Goal: Book appointment/travel/reservation

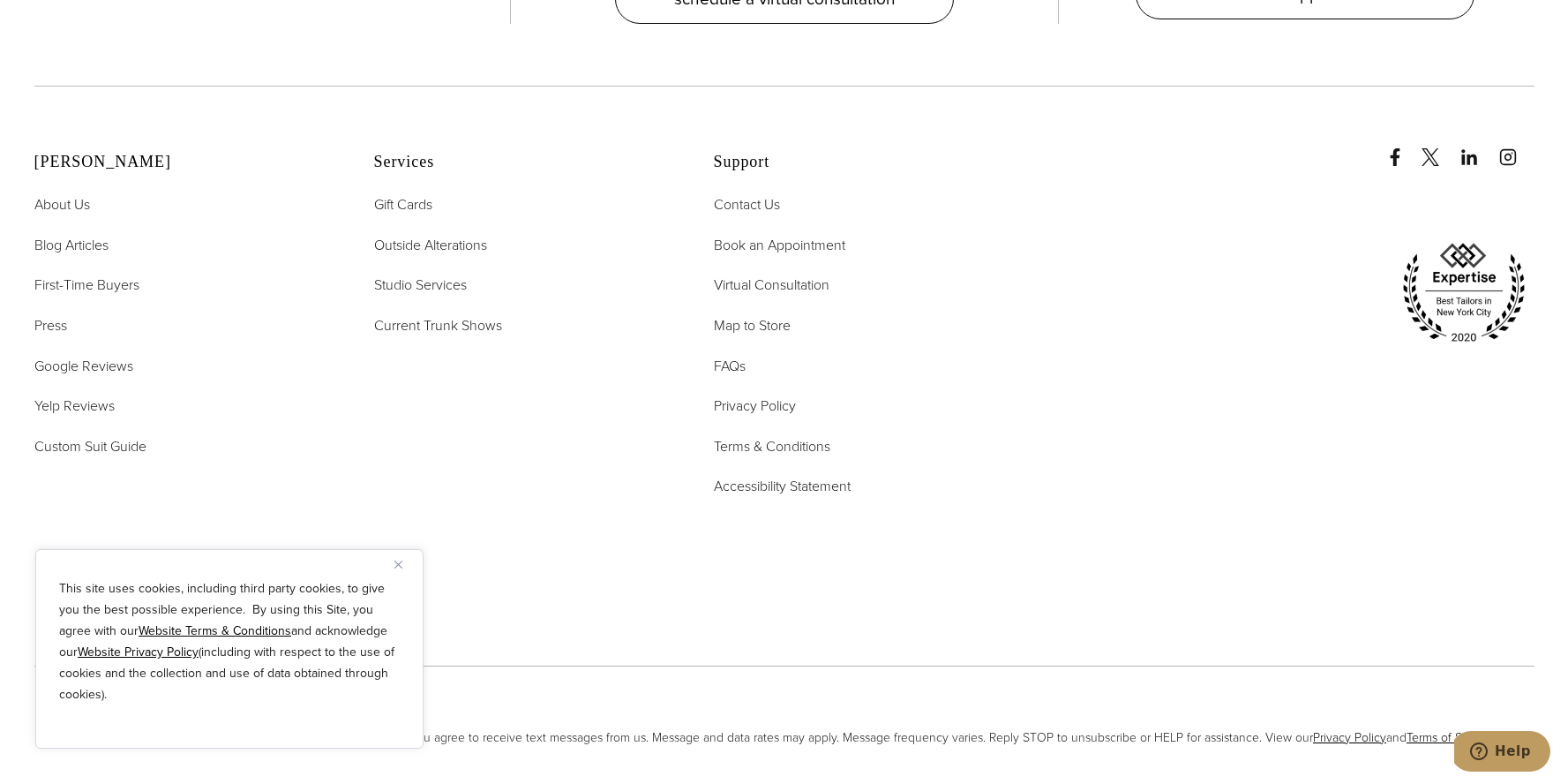
scroll to position [9262, 0]
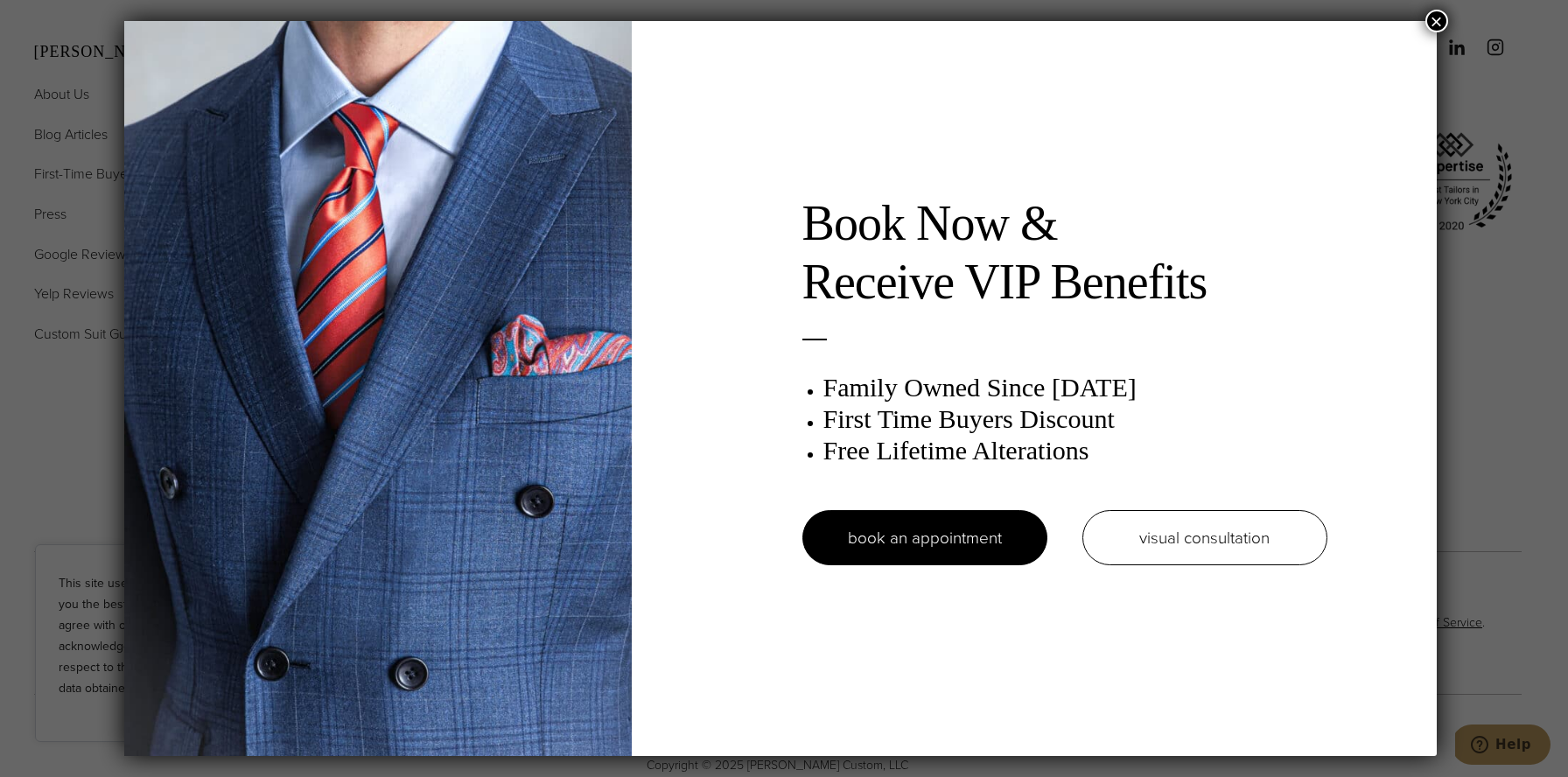
click at [1441, 20] on button "×" at bounding box center [1436, 21] width 23 height 23
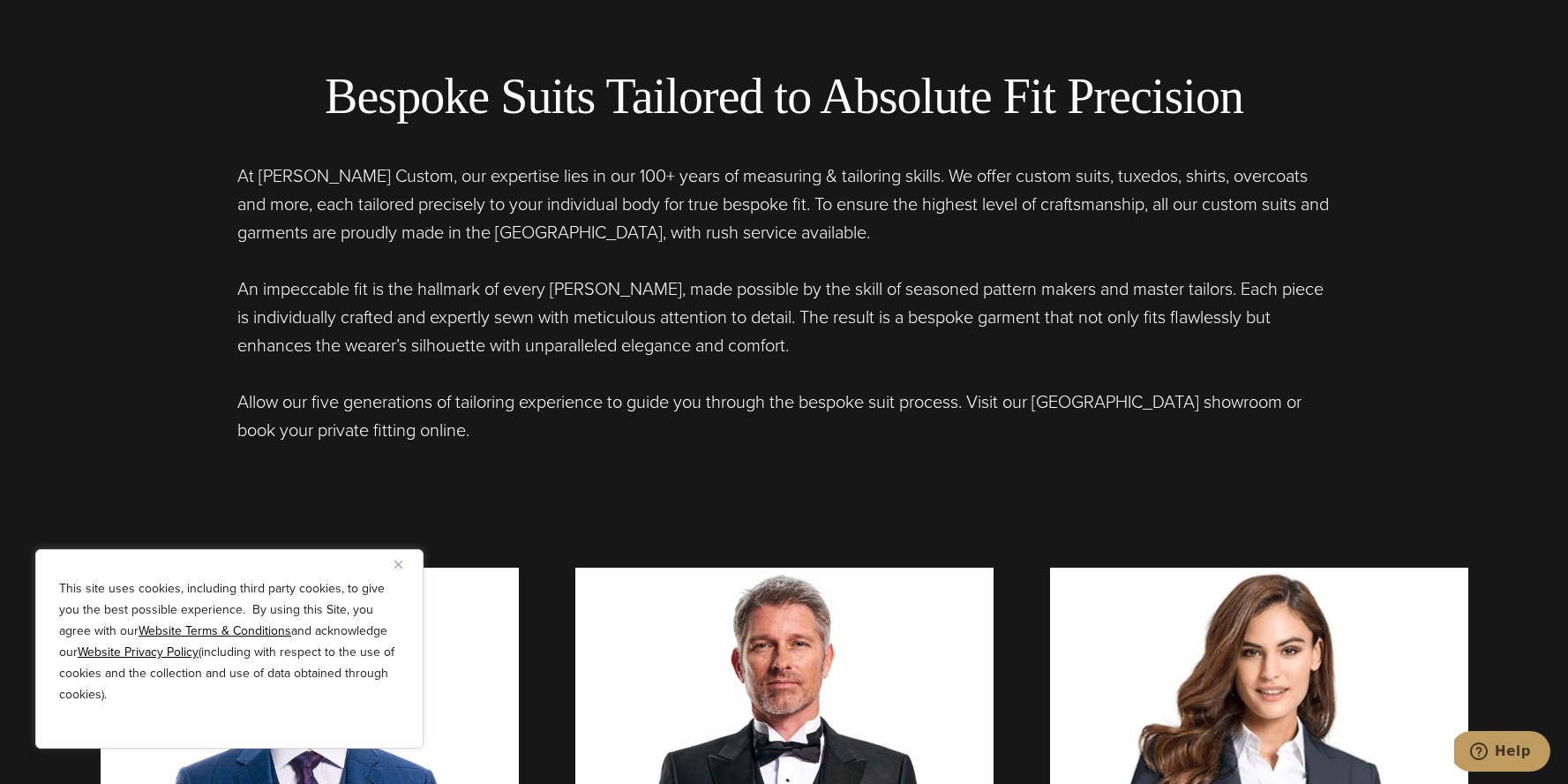
scroll to position [0, 0]
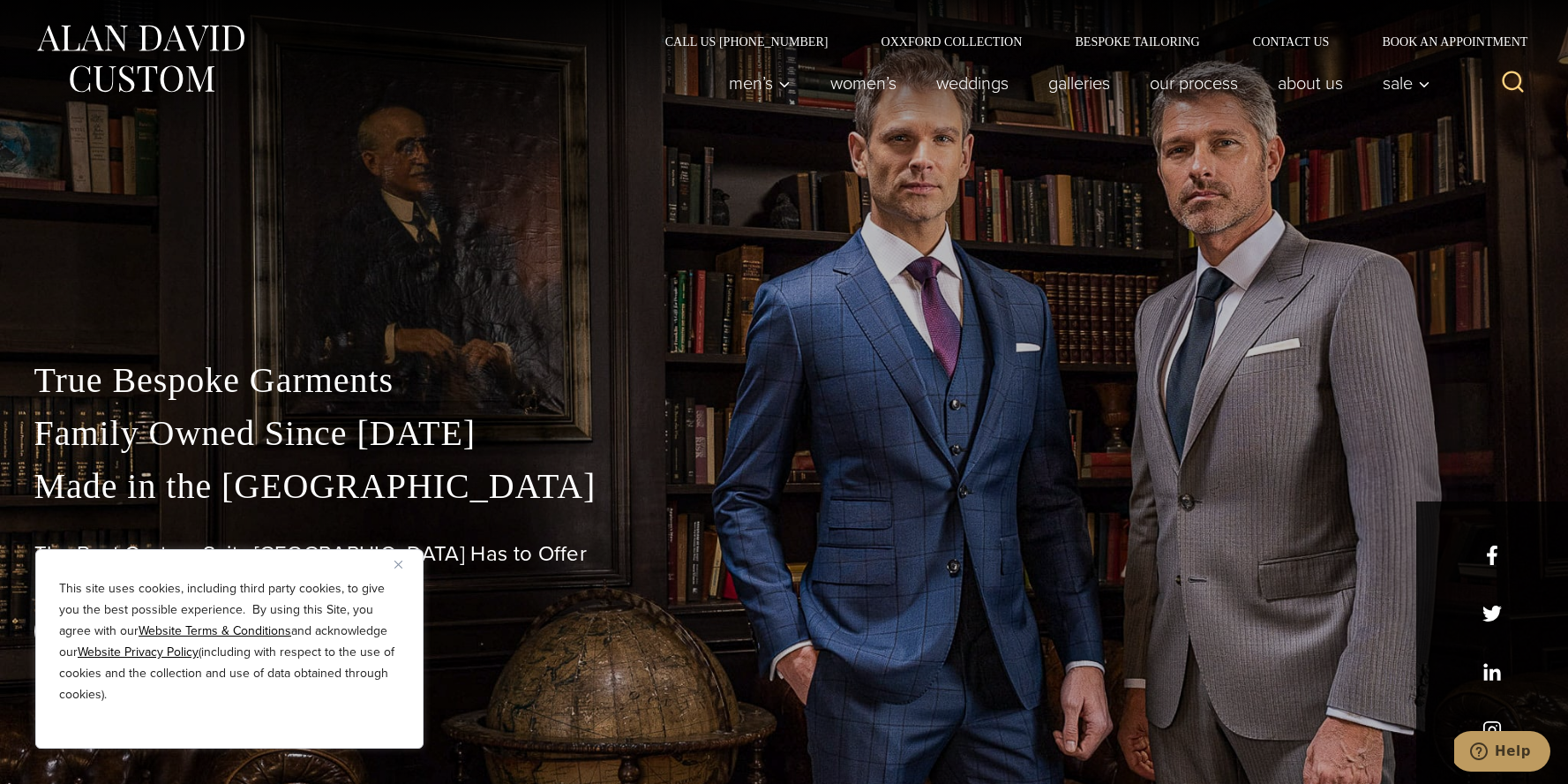
click at [1491, 723] on div "True Bespoke Garments Family Owned Since [DATE] Made in [GEOGRAPHIC_DATA] The B…" at bounding box center [784, 569] width 1536 height 430
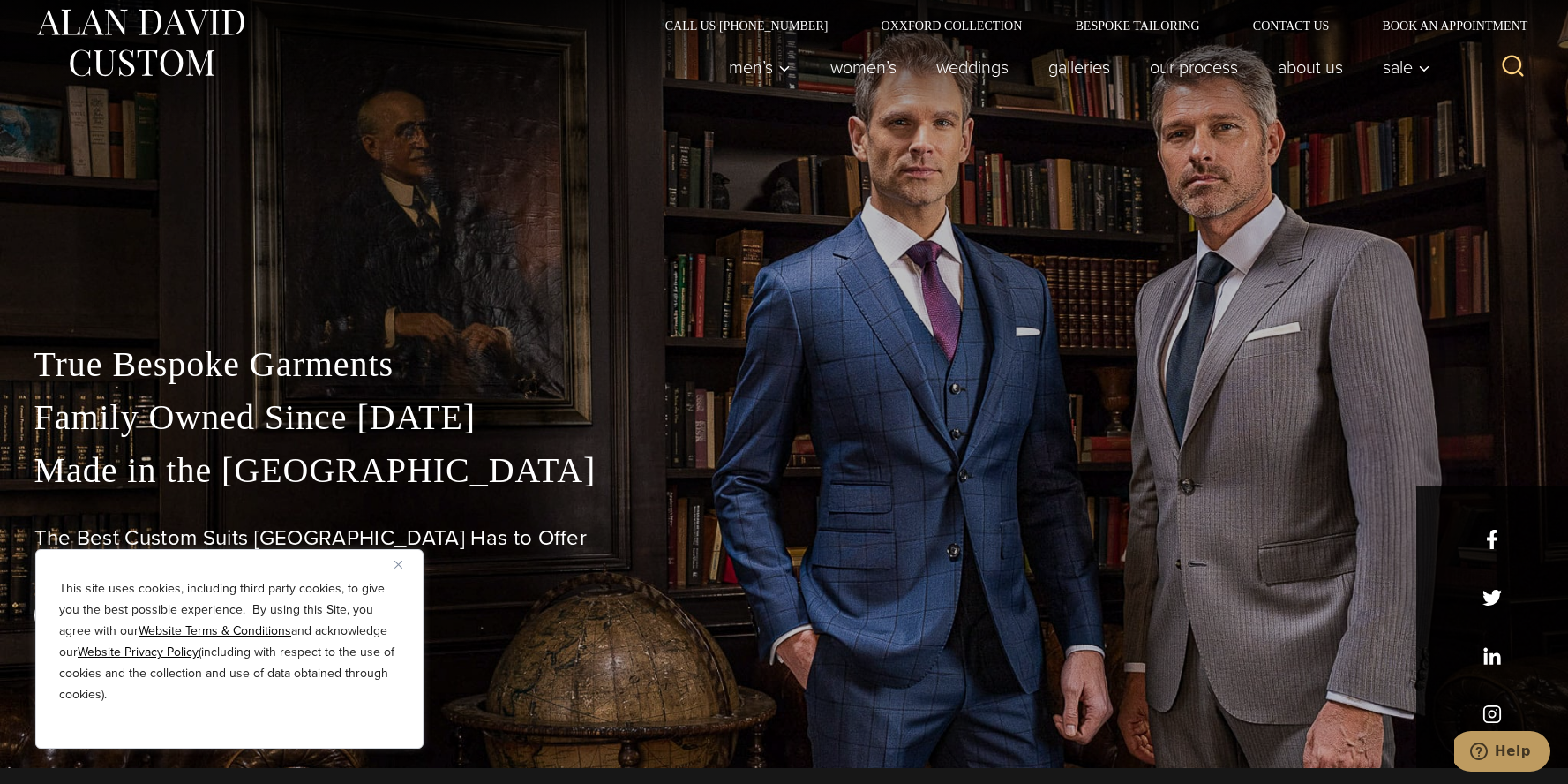
scroll to position [38, 0]
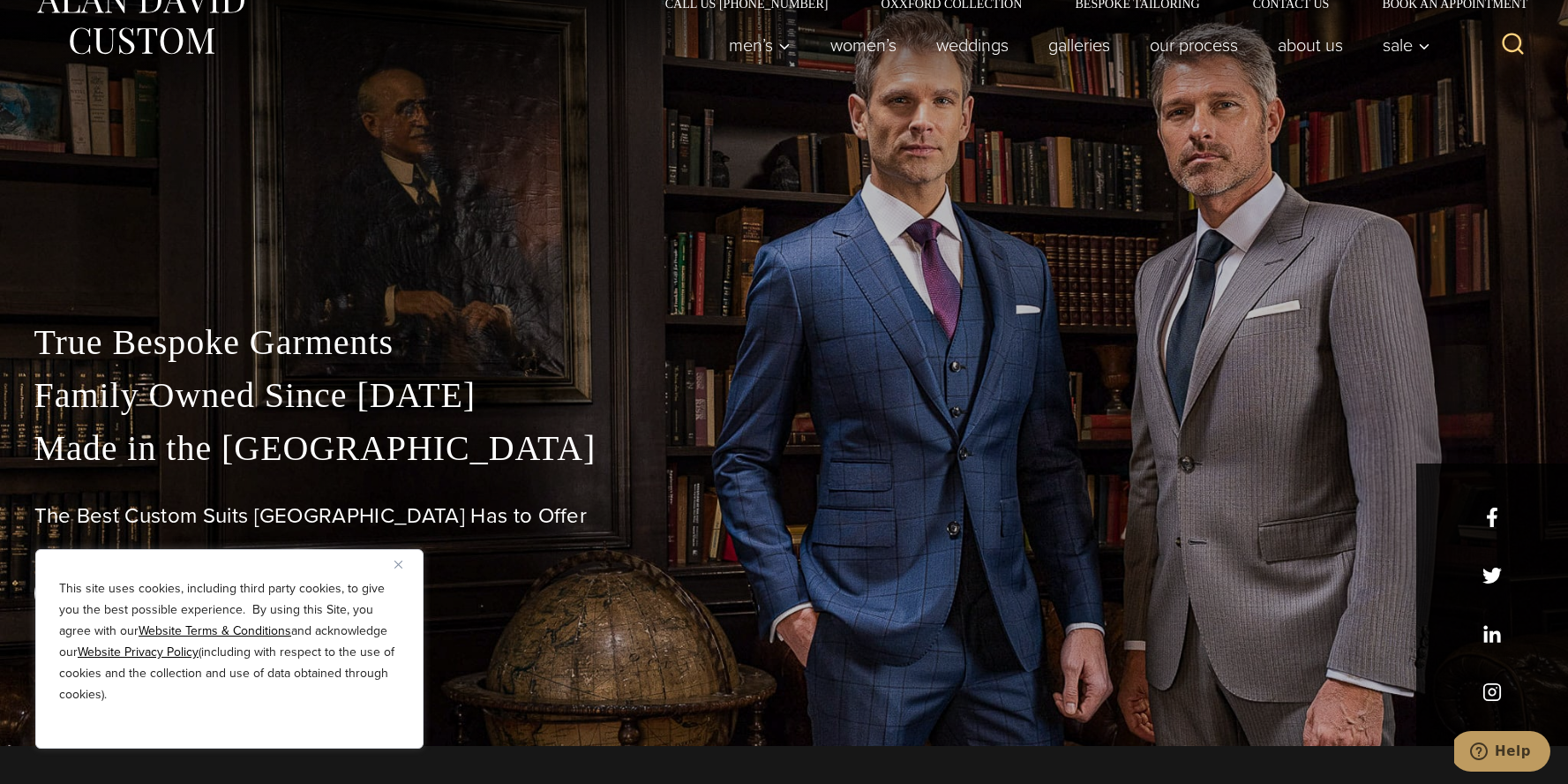
click at [1497, 690] on div "True Bespoke Garments Family Owned Since [DATE] Made in [GEOGRAPHIC_DATA] The B…" at bounding box center [784, 531] width 1536 height 430
click at [1489, 690] on div "True Bespoke Garments Family Owned Since [DATE] Made in [GEOGRAPHIC_DATA] The B…" at bounding box center [784, 531] width 1536 height 430
click at [1489, 694] on div "True Bespoke Garments Family Owned Since [DATE] Made in [GEOGRAPHIC_DATA] The B…" at bounding box center [784, 531] width 1536 height 430
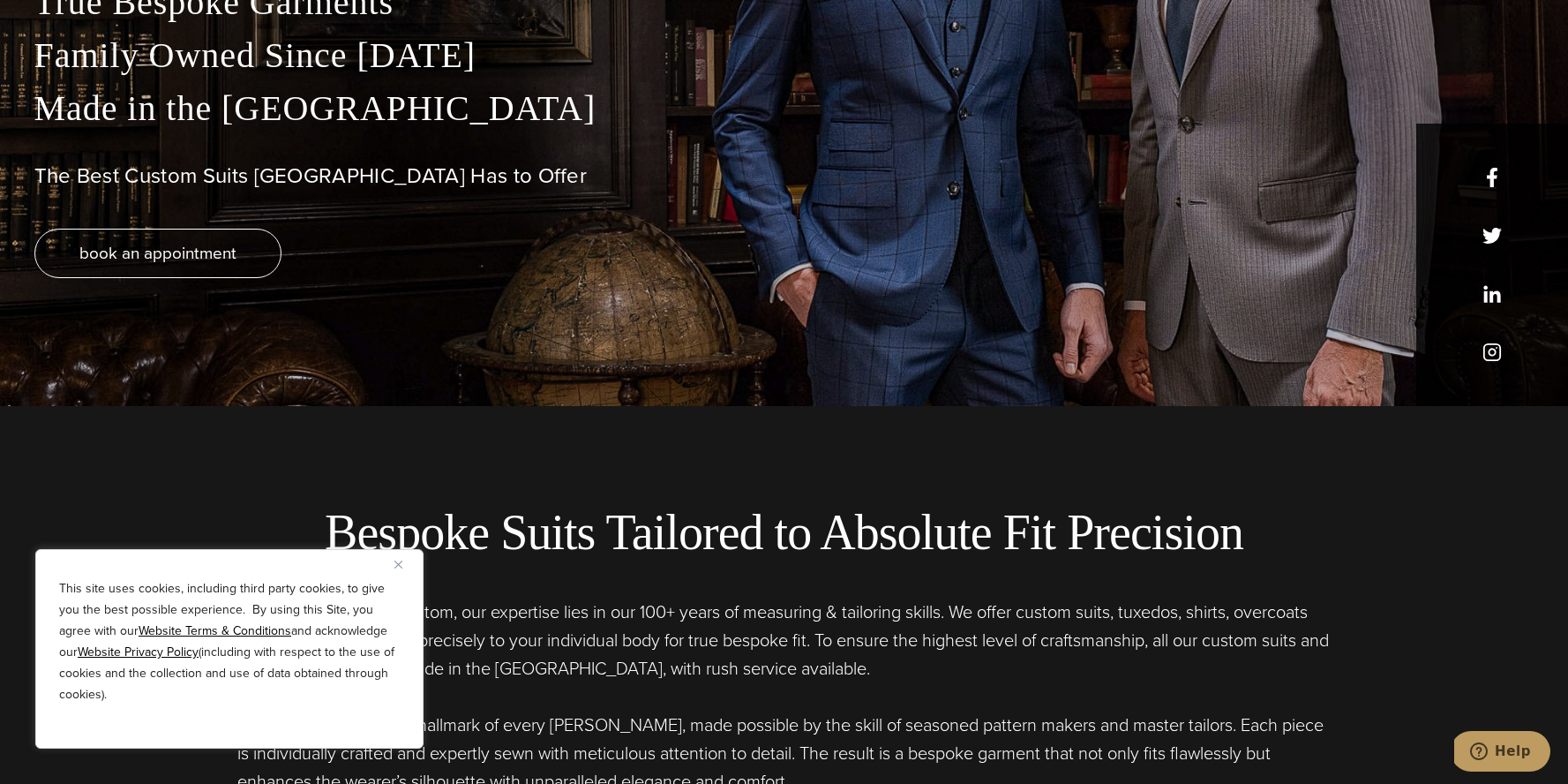
click at [1486, 333] on div "True Bespoke Garments Family Owned Since [DATE] Made in [GEOGRAPHIC_DATA] The B…" at bounding box center [784, 191] width 1536 height 430
click at [1492, 350] on div "True Bespoke Garments Family Owned Since [DATE] Made in [GEOGRAPHIC_DATA] The B…" at bounding box center [784, 191] width 1536 height 430
click at [1492, 352] on div "True Bespoke Garments Family Owned Since [DATE] Made in [GEOGRAPHIC_DATA] The B…" at bounding box center [784, 191] width 1536 height 430
